Goal: Task Accomplishment & Management: Use online tool/utility

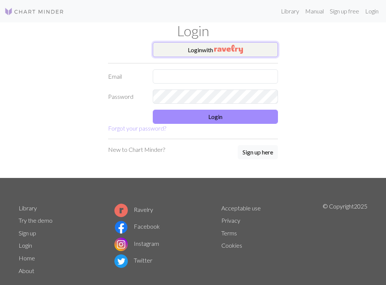
click at [169, 56] on button "Login with" at bounding box center [215, 49] width 125 height 15
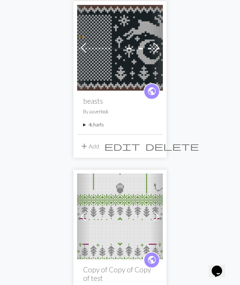
scroll to position [1580, 0]
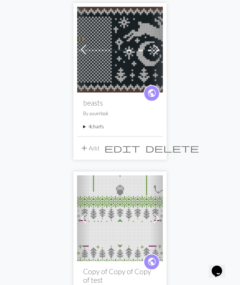
click at [96, 126] on summary "4 charts" at bounding box center [120, 126] width 74 height 7
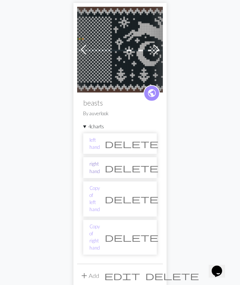
click at [98, 165] on link "right hand" at bounding box center [94, 167] width 10 height 14
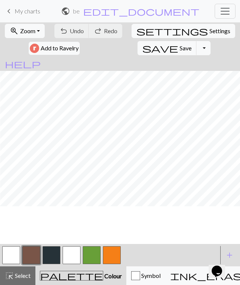
scroll to position [248, 474]
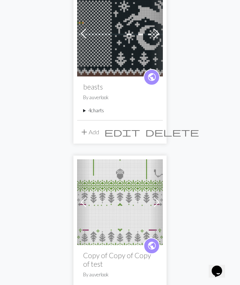
scroll to position [1591, 0]
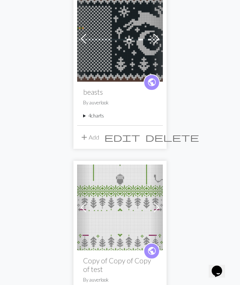
click at [93, 116] on summary "4 charts" at bounding box center [120, 115] width 74 height 7
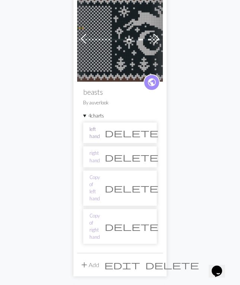
click at [100, 134] on link "left hand" at bounding box center [94, 133] width 10 height 14
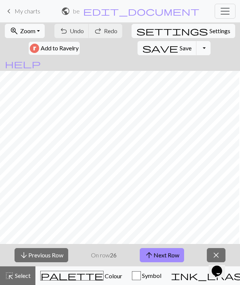
scroll to position [248, 0]
click at [64, 256] on button "arrow_downward Previous Row" at bounding box center [42, 255] width 54 height 14
click at [59, 256] on button "arrow_downward Previous Row" at bounding box center [42, 255] width 54 height 14
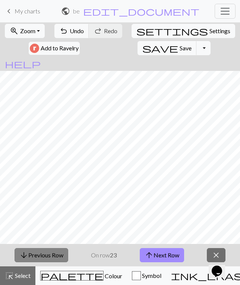
click at [59, 256] on button "arrow_downward Previous Row" at bounding box center [42, 255] width 54 height 14
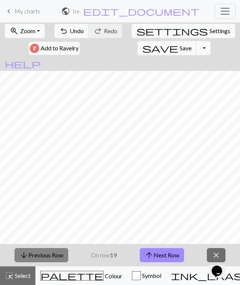
click at [59, 256] on button "arrow_downward Previous Row" at bounding box center [42, 255] width 54 height 14
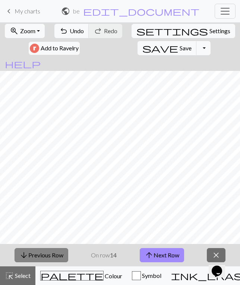
click at [59, 256] on button "arrow_downward Previous Row" at bounding box center [42, 255] width 54 height 14
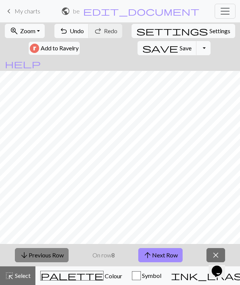
click at [59, 256] on button "arrow_downward Previous Row" at bounding box center [42, 255] width 54 height 14
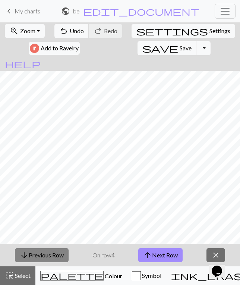
click at [59, 256] on button "arrow_downward Previous Row" at bounding box center [42, 255] width 54 height 14
